Goal: Task Accomplishment & Management: Manage account settings

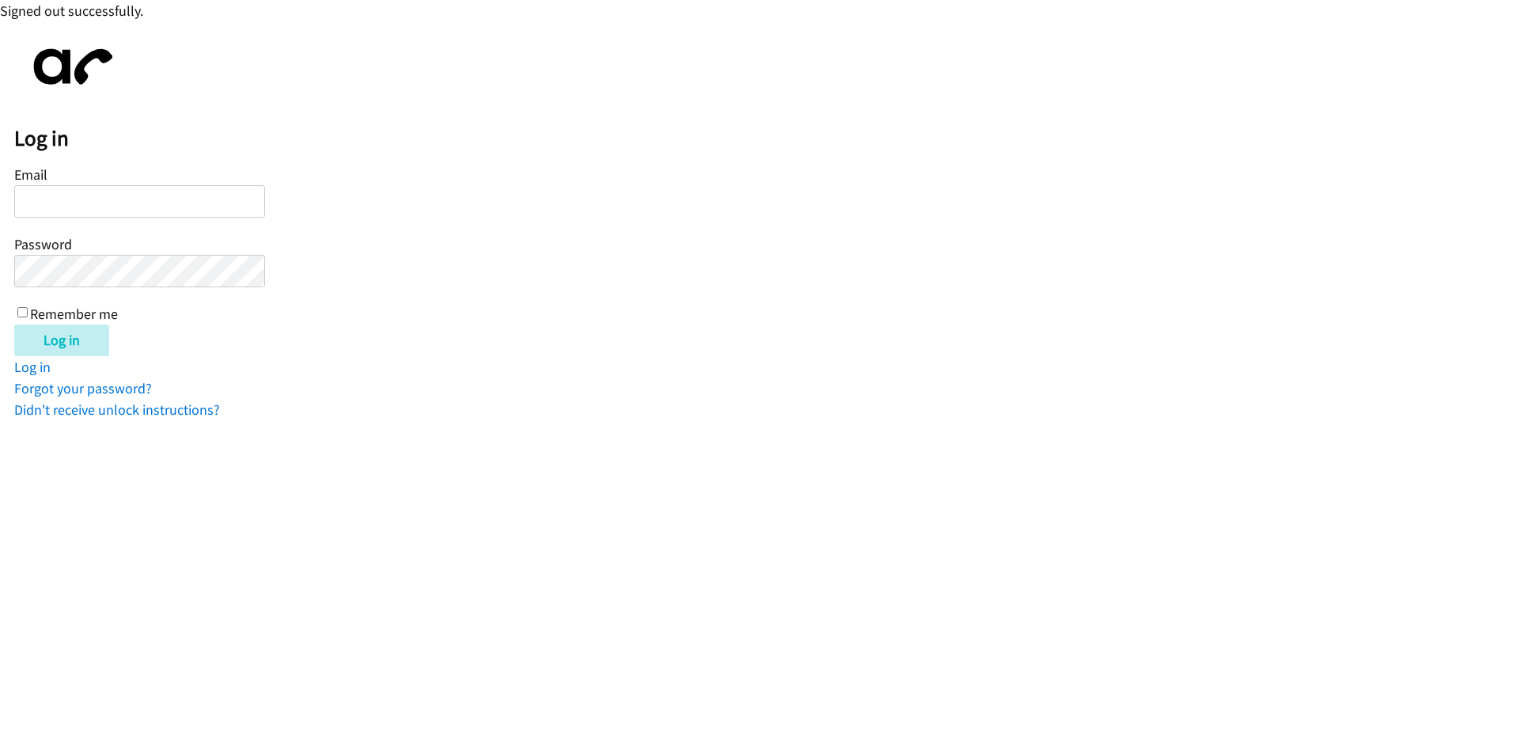
click at [121, 209] on input "Email" at bounding box center [139, 201] width 251 height 32
click at [127, 199] on input "Email" at bounding box center [139, 201] width 251 height 32
type input "balfreide@lendingpoint.com"
drag, startPoint x: 22, startPoint y: 311, endPoint x: 42, endPoint y: 328, distance: 26.3
click at [21, 311] on input "Remember me" at bounding box center [22, 312] width 10 height 10
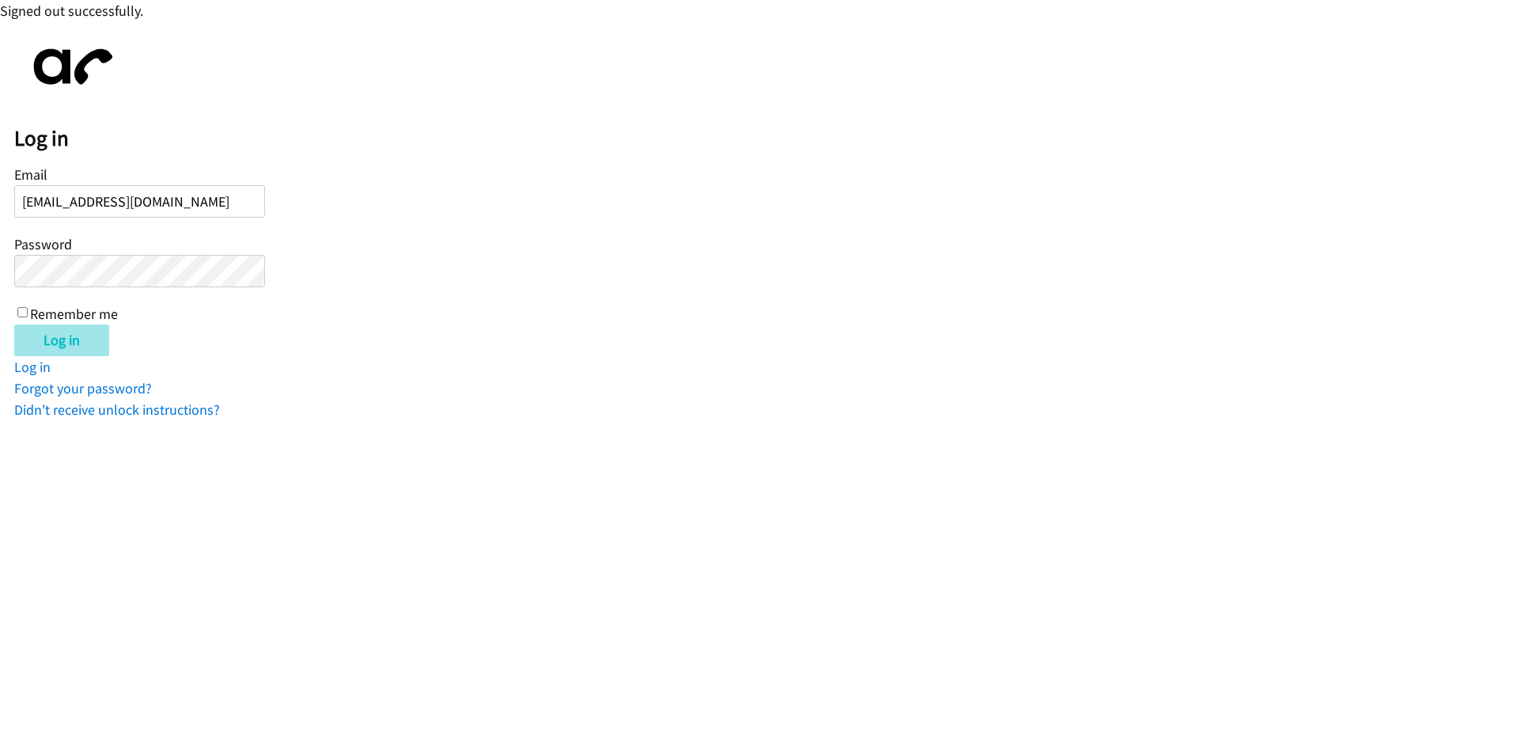
checkbox input "true"
click at [49, 335] on input "Log in" at bounding box center [61, 340] width 95 height 32
